Goal: Task Accomplishment & Management: Use online tool/utility

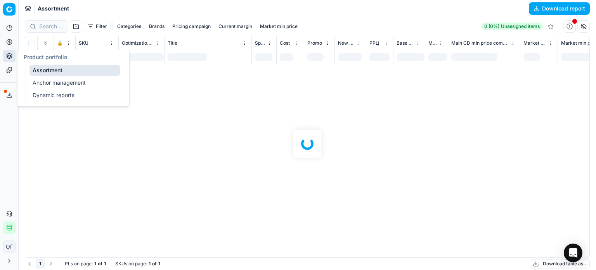
click at [58, 71] on link "Assortment" at bounding box center [74, 70] width 90 height 11
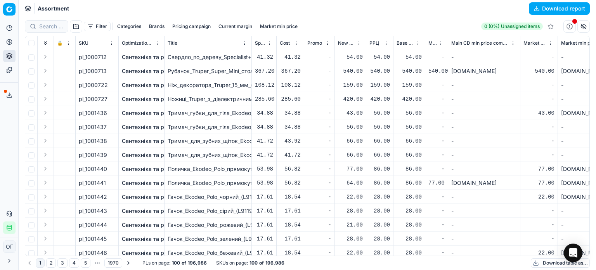
click at [546, 264] on button "Download table as..." at bounding box center [560, 262] width 59 height 9
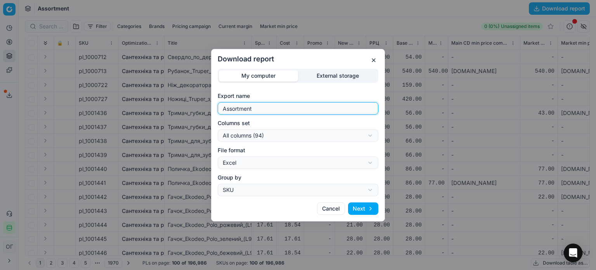
click at [269, 104] on input "Assortment" at bounding box center [298, 108] width 154 height 12
type input "Assortment 25.08 Д"
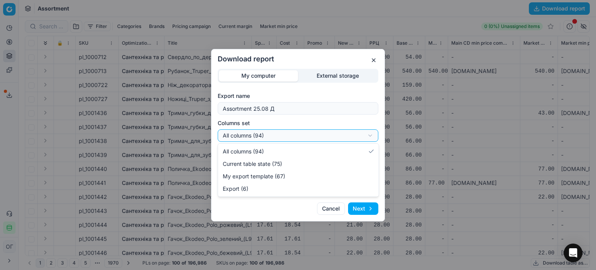
click at [286, 135] on div "Download report My computer External storage Export name Assortment 25.08 Д Col…" at bounding box center [298, 135] width 596 height 270
select select "table"
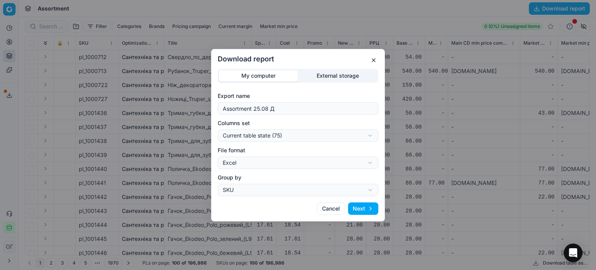
click at [363, 206] on button "Next" at bounding box center [363, 208] width 30 height 12
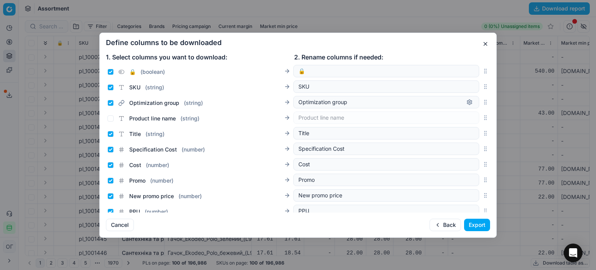
click at [477, 225] on button "Export" at bounding box center [477, 225] width 26 height 12
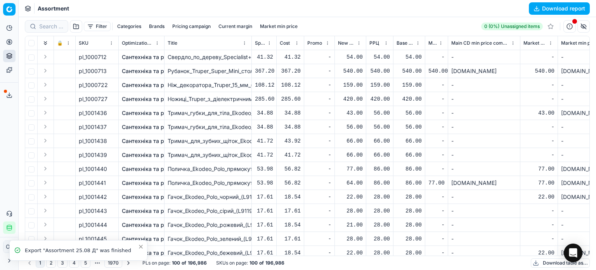
click at [99, 24] on button "Filter" at bounding box center [97, 26] width 27 height 9
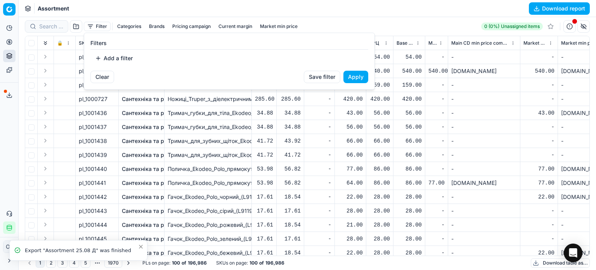
click at [132, 61] on button "Add a filter" at bounding box center [113, 58] width 47 height 12
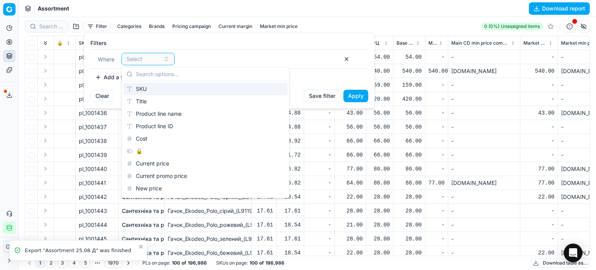
click at [155, 89] on div "SKU" at bounding box center [205, 89] width 164 height 12
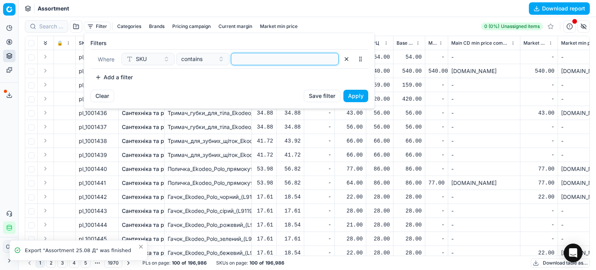
click at [254, 60] on input at bounding box center [284, 59] width 101 height 12
click at [356, 95] on button "Apply" at bounding box center [356, 96] width 25 height 12
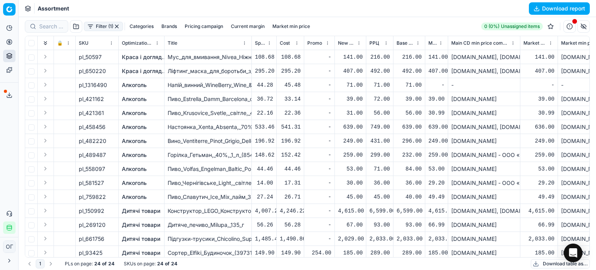
click at [539, 263] on button "Download table as..." at bounding box center [560, 263] width 59 height 9
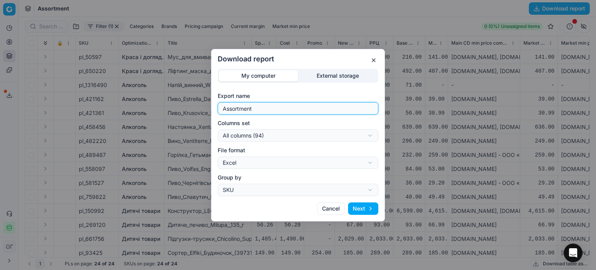
click at [296, 106] on input "Assortment" at bounding box center [298, 108] width 154 height 12
type input "Assortment мін ціна"
click at [300, 146] on label "File format" at bounding box center [298, 150] width 161 height 8
click at [300, 156] on button "Excel" at bounding box center [298, 162] width 161 height 12
click at [298, 139] on div "Download report My computer External storage Export name Assortment мін ціна Co…" at bounding box center [298, 135] width 596 height 270
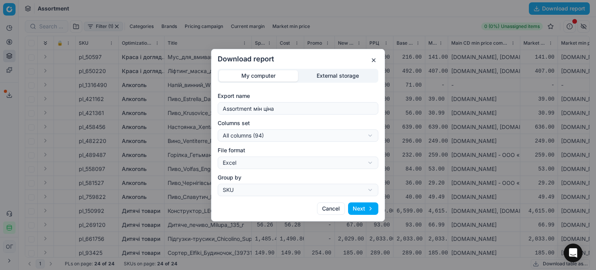
click at [291, 135] on div "Download report My computer External storage Export name Assortment мін ціна Co…" at bounding box center [298, 135] width 596 height 270
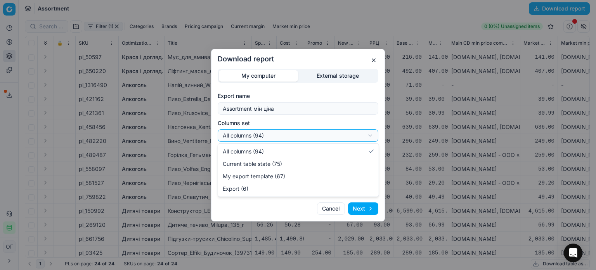
select select "table"
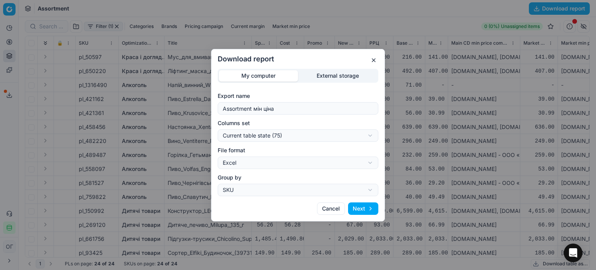
click at [366, 208] on button "Next" at bounding box center [363, 208] width 30 height 12
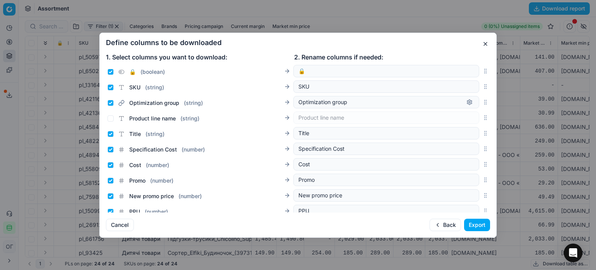
click at [475, 225] on button "Export" at bounding box center [477, 225] width 26 height 12
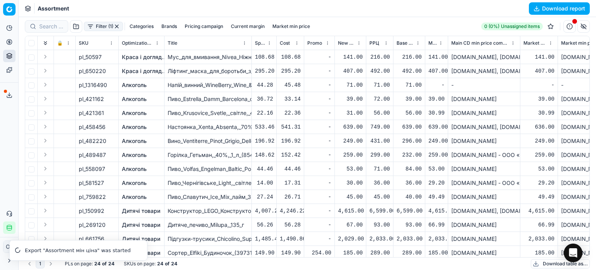
click at [11, 95] on icon at bounding box center [9, 95] width 6 height 6
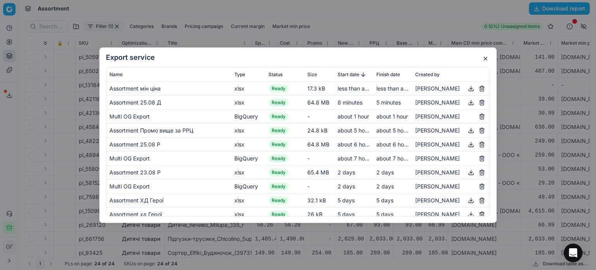
click at [467, 88] on button "button" at bounding box center [471, 87] width 9 height 9
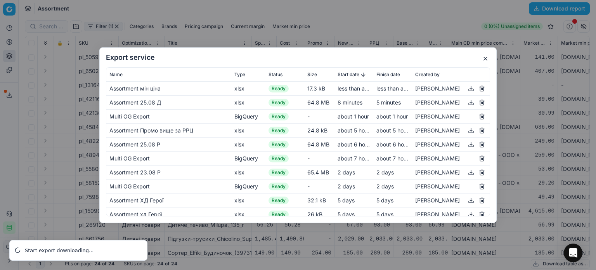
click at [484, 59] on button "button" at bounding box center [485, 58] width 9 height 9
